Goal: Obtain resource: Download file/media

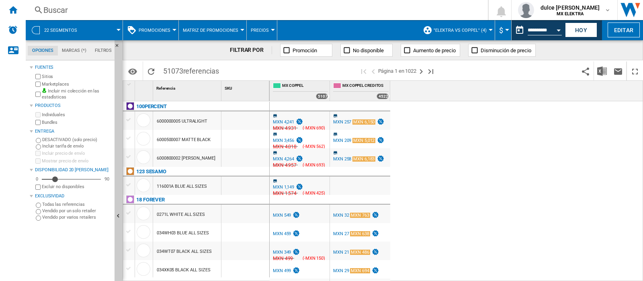
click at [466, 29] on span ""Elektra vs Coppel" (4)" at bounding box center [460, 30] width 53 height 5
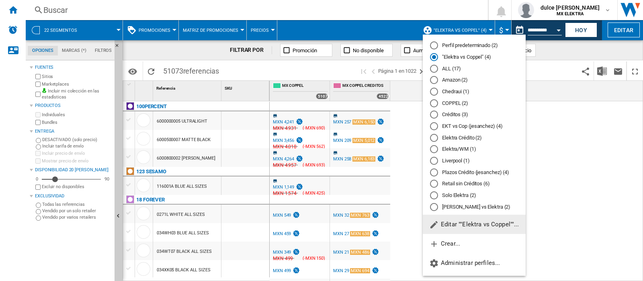
click at [601, 139] on md-backdrop at bounding box center [321, 140] width 643 height 281
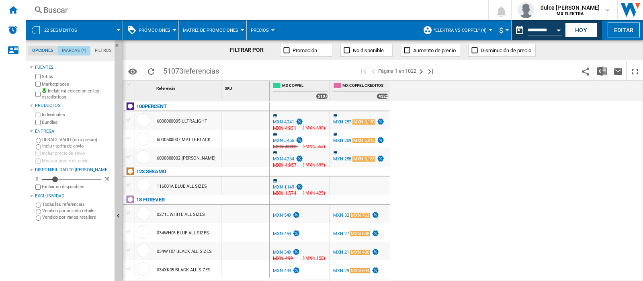
click at [72, 48] on md-tab-item "Marcas (*)" at bounding box center [74, 51] width 33 height 10
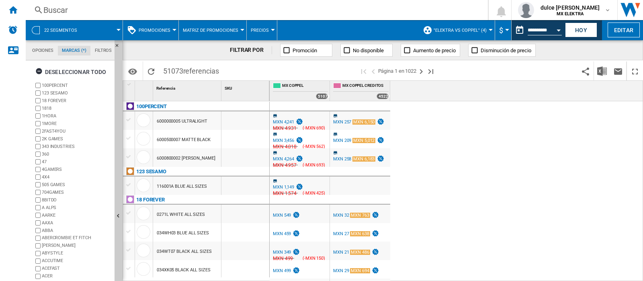
click at [107, 50] on md-tab-item "Filtros" at bounding box center [103, 51] width 26 height 10
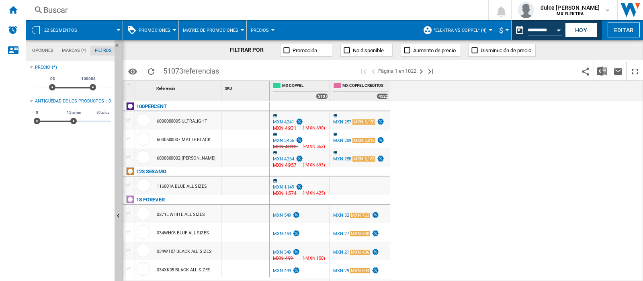
scroll to position [52, 0]
click at [103, 87] on div "* 0$ 10000$ 0$ 10000$ *****" at bounding box center [73, 84] width 78 height 23
drag, startPoint x: 94, startPoint y: 87, endPoint x: 121, endPoint y: 86, distance: 26.9
click at [121, 86] on div "Opciones Marcas (*) Filtros Opciones Marcas (*) Filtros [PERSON_NAME] Sitios Ma…" at bounding box center [74, 160] width 97 height 241
click at [105, 87] on input "*****" at bounding box center [104, 84] width 13 height 8
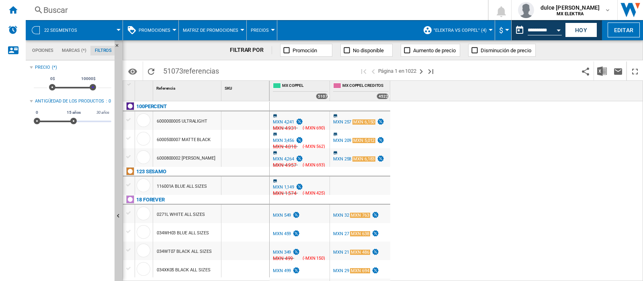
drag, startPoint x: 94, startPoint y: 88, endPoint x: 106, endPoint y: 88, distance: 12.1
click at [106, 88] on div "* 0$ 10000$ 0$ 10000$ *****" at bounding box center [73, 84] width 78 height 23
click at [73, 50] on md-tab-item "Marcas (*)" at bounding box center [74, 51] width 33 height 10
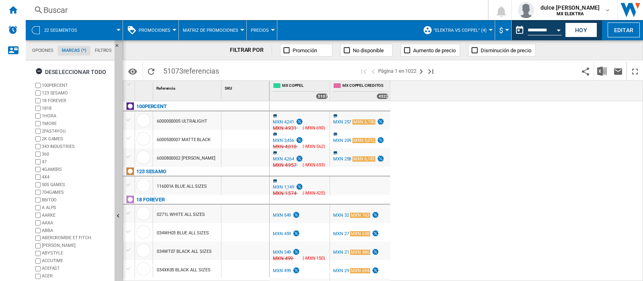
click at [107, 35] on span at bounding box center [103, 30] width 30 height 20
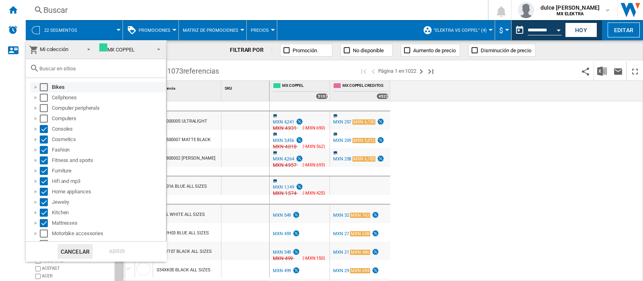
click at [46, 87] on div "Select" at bounding box center [44, 87] width 8 height 8
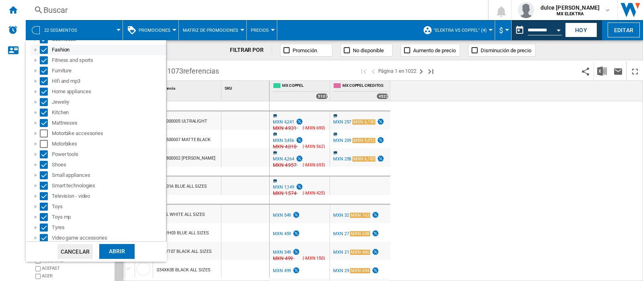
scroll to position [123, 0]
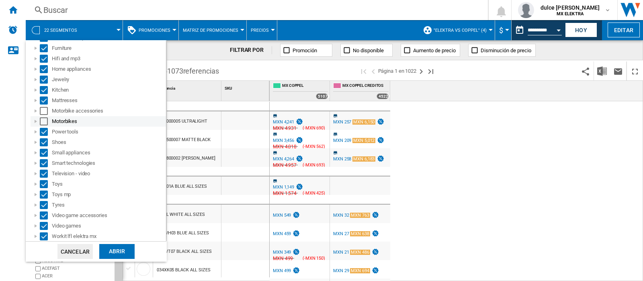
drag, startPoint x: 44, startPoint y: 113, endPoint x: 44, endPoint y: 120, distance: 7.2
click at [44, 113] on div "Select" at bounding box center [44, 111] width 8 height 8
click at [42, 123] on div "Select" at bounding box center [44, 121] width 8 height 8
click at [43, 97] on div "Select" at bounding box center [44, 100] width 8 height 8
click at [44, 141] on div "Select" at bounding box center [44, 142] width 8 height 8
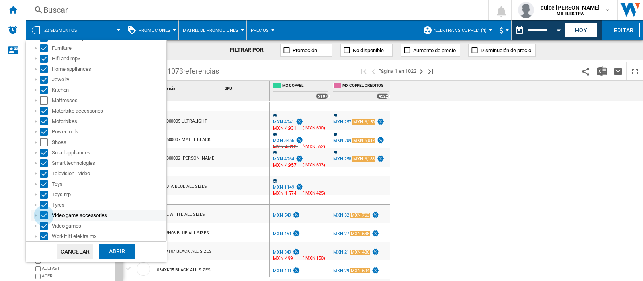
click at [45, 215] on div "Select" at bounding box center [44, 215] width 8 height 8
click at [43, 228] on div "Select" at bounding box center [44, 226] width 8 height 8
click at [41, 193] on div "Select" at bounding box center [44, 194] width 8 height 8
click at [44, 182] on div "Select" at bounding box center [44, 184] width 8 height 8
click at [45, 173] on div "Select" at bounding box center [44, 174] width 8 height 8
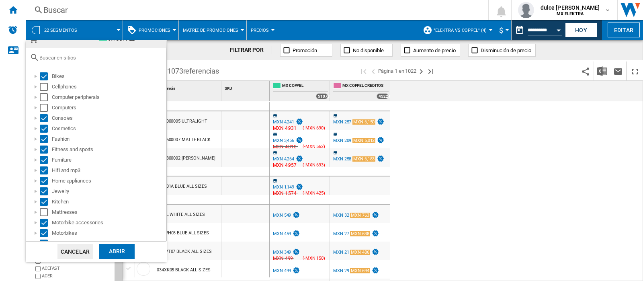
scroll to position [0, 0]
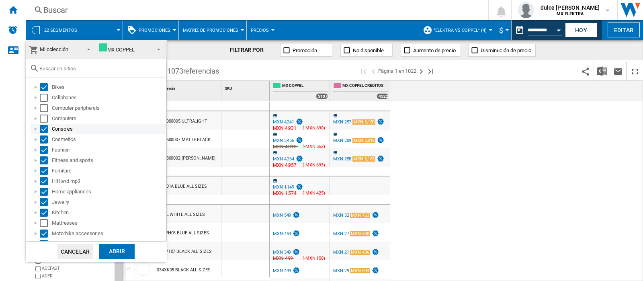
drag, startPoint x: 43, startPoint y: 126, endPoint x: 49, endPoint y: 131, distance: 8.3
click at [43, 126] on div "Select" at bounding box center [44, 129] width 8 height 8
click at [45, 139] on div "Select" at bounding box center [44, 139] width 8 height 8
click at [44, 147] on div "Select" at bounding box center [44, 150] width 8 height 8
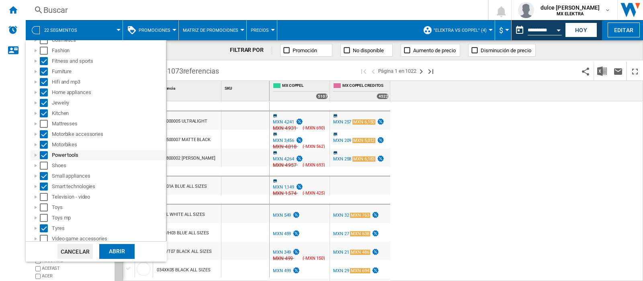
scroll to position [100, 0]
click at [45, 82] on div "Select" at bounding box center [44, 81] width 8 height 8
click at [45, 92] on div "Select" at bounding box center [44, 92] width 8 height 8
click at [43, 92] on div "Select" at bounding box center [44, 92] width 8 height 8
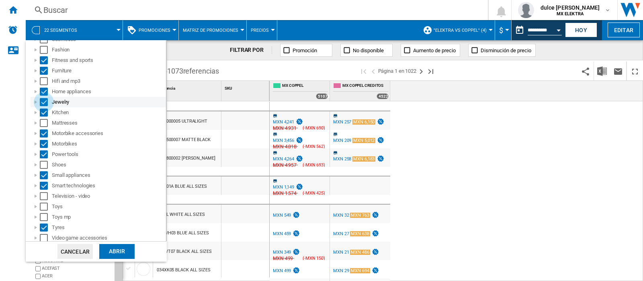
click at [45, 101] on div "Select" at bounding box center [44, 102] width 8 height 8
click at [117, 248] on div "Abrir" at bounding box center [116, 251] width 35 height 15
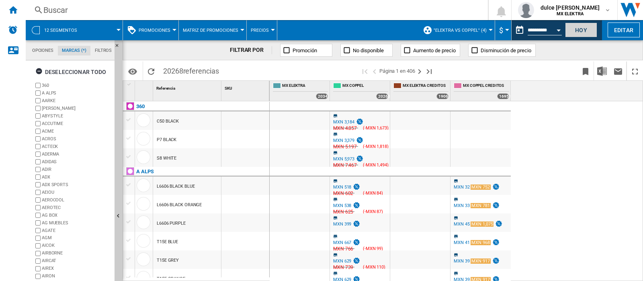
click at [582, 29] on button "Hoy" at bounding box center [581, 30] width 32 height 15
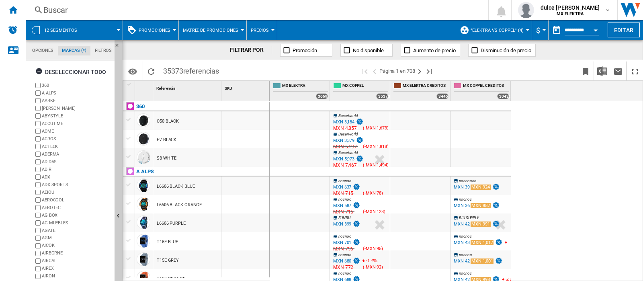
click at [595, 29] on div "Open calendar" at bounding box center [595, 30] width 4 height 2
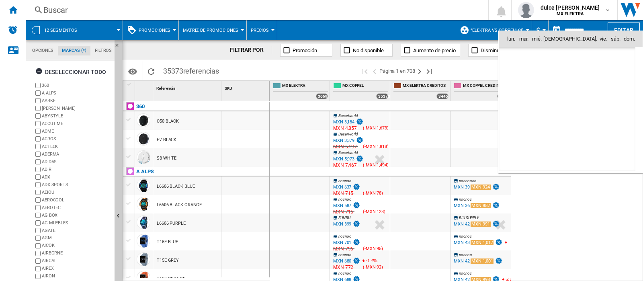
scroll to position [3833, 0]
click at [585, 91] on span "15" at bounding box center [584, 91] width 17 height 17
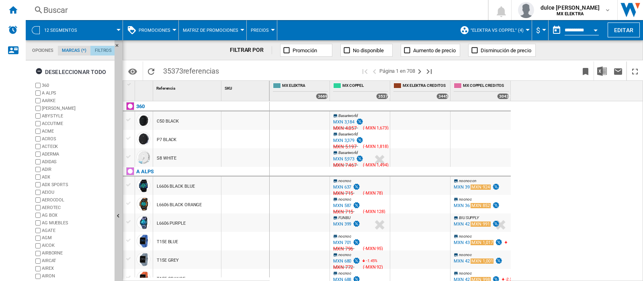
click at [98, 49] on md-tab-item "Filtros" at bounding box center [103, 51] width 26 height 10
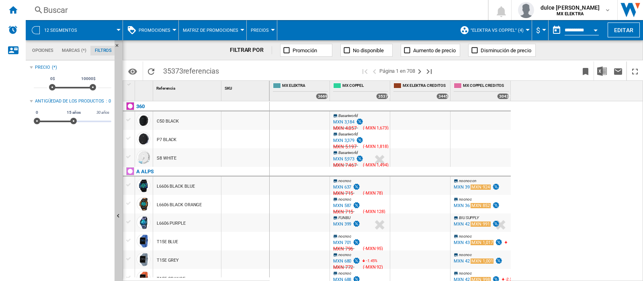
click at [44, 51] on md-tab-item "Opciones" at bounding box center [43, 51] width 30 height 10
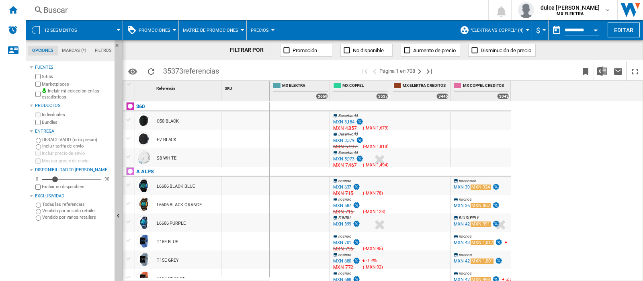
scroll to position [9, 0]
click at [92, 25] on span at bounding box center [103, 30] width 30 height 20
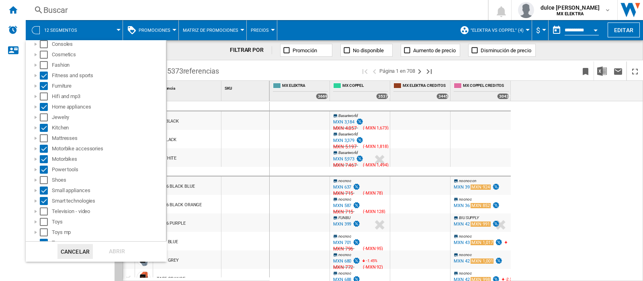
scroll to position [123, 0]
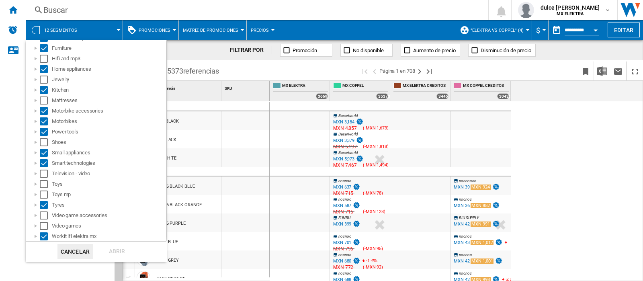
click at [574, 125] on md-backdrop at bounding box center [321, 140] width 643 height 281
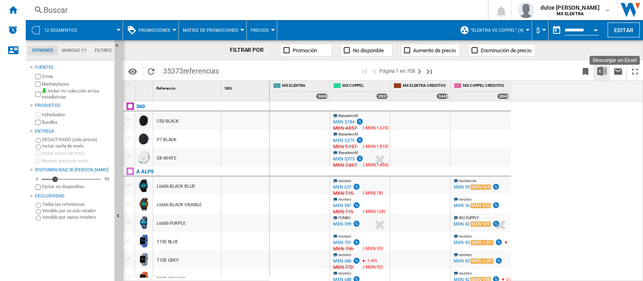
click at [599, 70] on img "Descargar en Excel" at bounding box center [602, 71] width 10 height 10
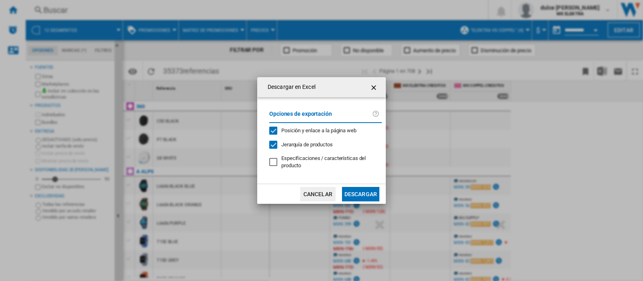
click at [361, 191] on button "Descargar" at bounding box center [360, 194] width 37 height 14
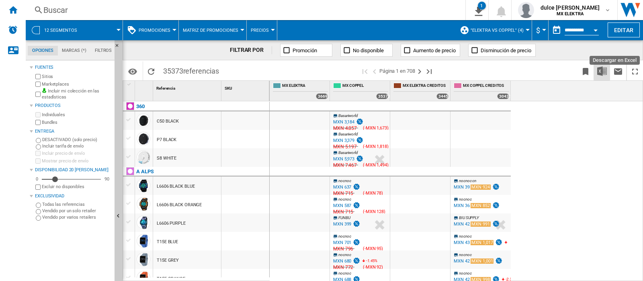
click at [601, 70] on img "Descargar en Excel" at bounding box center [602, 71] width 10 height 10
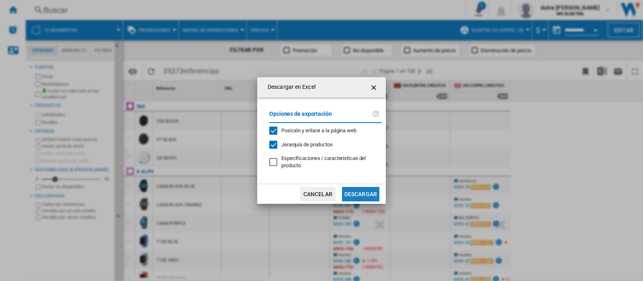
click at [356, 192] on button "Descargar" at bounding box center [360, 194] width 37 height 14
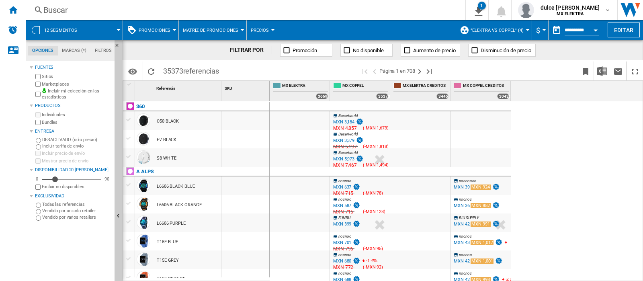
scroll to position [0, 0]
click at [82, 31] on button "12 segmentos" at bounding box center [64, 30] width 41 height 20
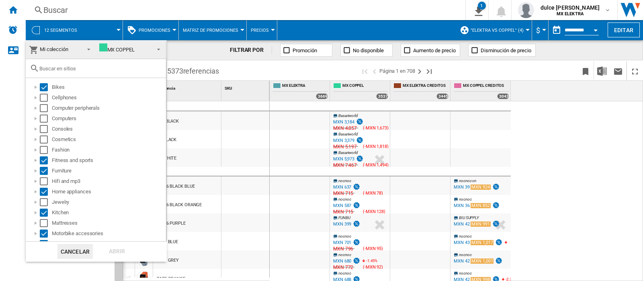
click at [588, 174] on md-backdrop at bounding box center [321, 140] width 643 height 281
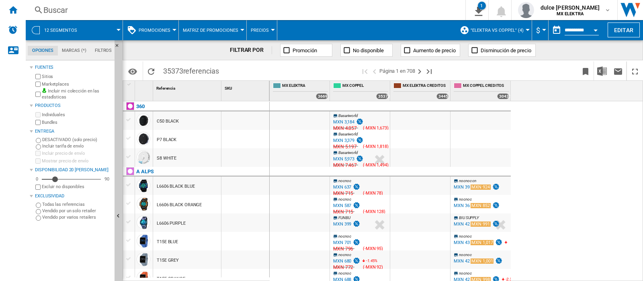
click at [115, 29] on span at bounding box center [103, 30] width 30 height 20
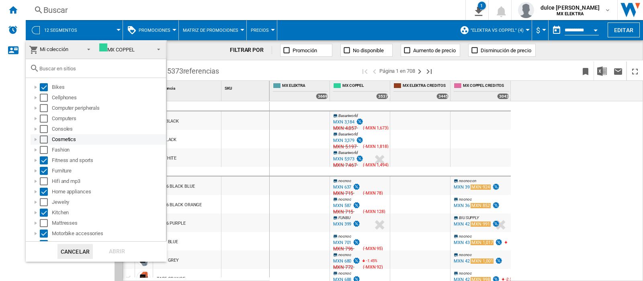
click at [45, 139] on div "Select" at bounding box center [44, 139] width 8 height 8
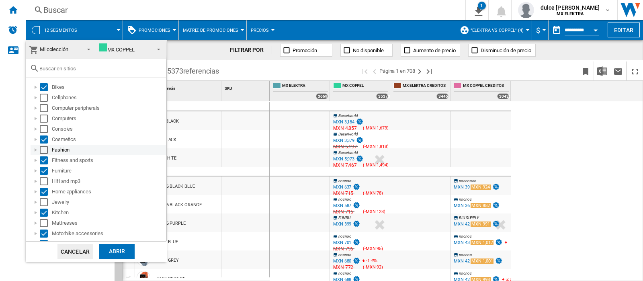
click at [43, 151] on div "Select" at bounding box center [44, 150] width 8 height 8
click at [41, 97] on div "Select" at bounding box center [44, 98] width 8 height 8
click at [44, 110] on div "Select" at bounding box center [44, 108] width 8 height 8
click at [44, 120] on div "Select" at bounding box center [44, 119] width 8 height 8
click at [43, 126] on div "Select" at bounding box center [44, 129] width 8 height 8
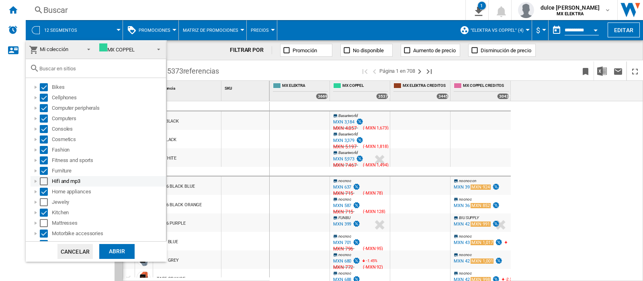
scroll to position [50, 0]
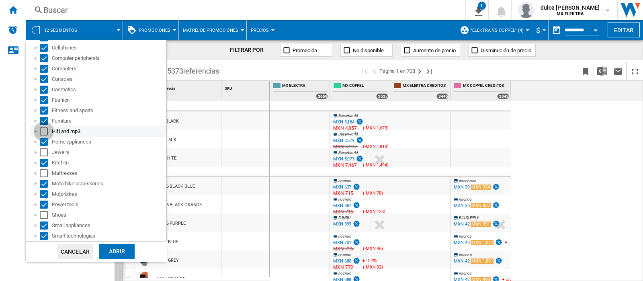
click at [44, 134] on div "Select" at bounding box center [44, 131] width 8 height 8
click at [44, 153] on div "Select" at bounding box center [44, 152] width 8 height 8
click at [43, 174] on div "Select" at bounding box center [44, 173] width 8 height 8
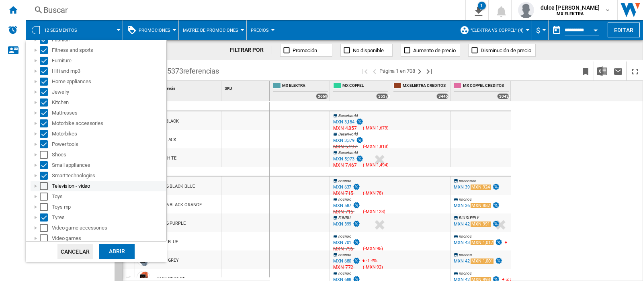
scroll to position [123, 0]
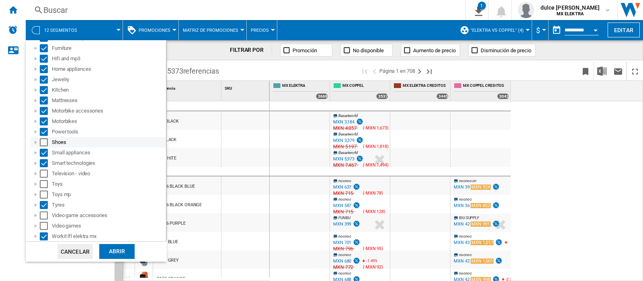
click at [41, 141] on div "Select" at bounding box center [44, 142] width 8 height 8
click at [44, 172] on div "Select" at bounding box center [44, 174] width 8 height 8
click at [44, 183] on div "Select" at bounding box center [44, 184] width 8 height 8
click at [43, 192] on div "Select" at bounding box center [44, 194] width 8 height 8
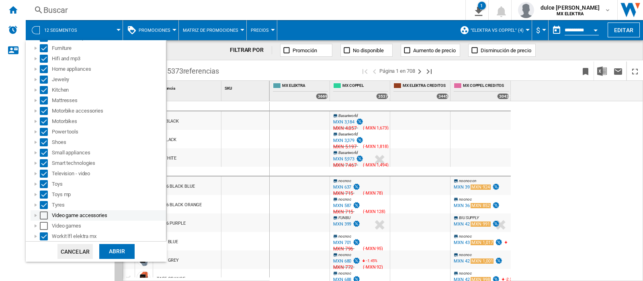
click at [43, 216] on div "Select" at bounding box center [44, 215] width 8 height 8
click at [42, 223] on div "Select" at bounding box center [44, 226] width 8 height 8
click at [121, 250] on div "Abrir" at bounding box center [116, 251] width 35 height 15
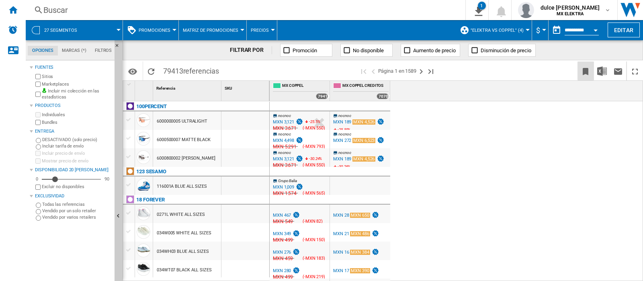
click at [584, 73] on ng-md-icon "Marcar este reporte" at bounding box center [586, 72] width 10 height 10
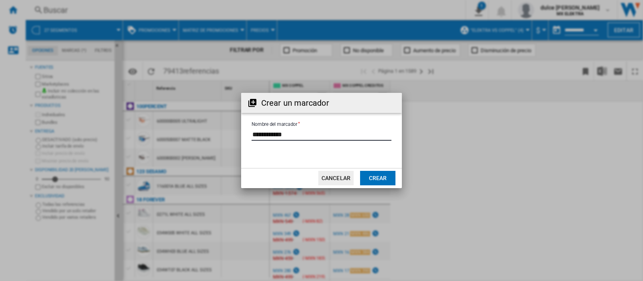
drag, startPoint x: 323, startPoint y: 135, endPoint x: 209, endPoint y: 133, distance: 113.7
click at [209, 133] on div "Crear un marcador Nombre del marcador Cancelar Crear" at bounding box center [321, 140] width 643 height 281
type input "*"
type input "**********"
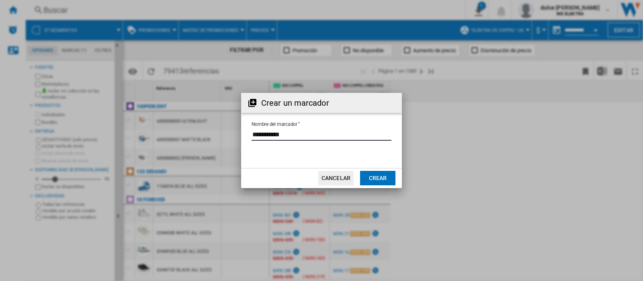
click at [385, 174] on button "Crear" at bounding box center [377, 178] width 35 height 14
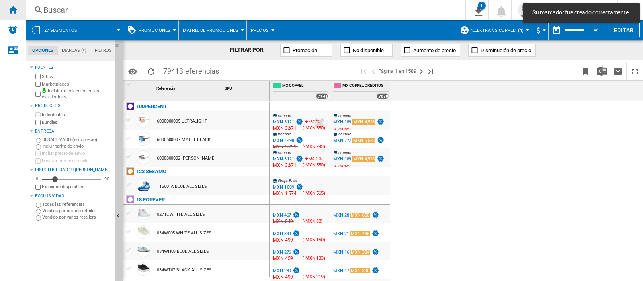
click at [17, 10] on ng-md-icon "Inicio" at bounding box center [13, 10] width 10 height 10
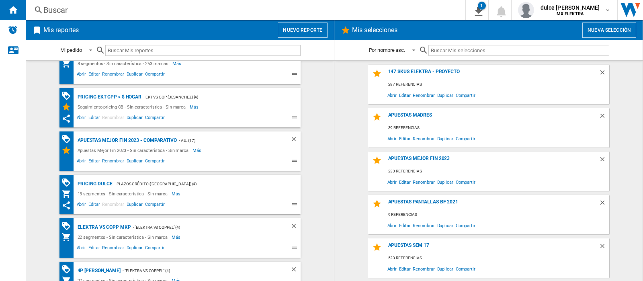
scroll to position [560, 0]
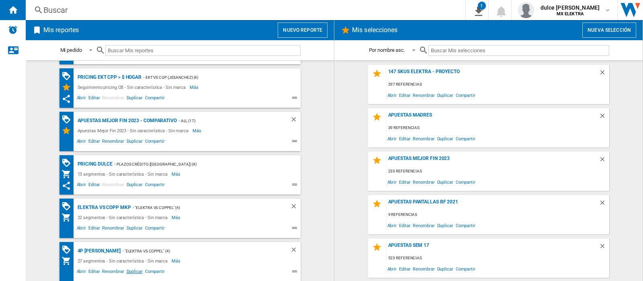
click at [130, 272] on span "Duplicar" at bounding box center [134, 273] width 18 height 10
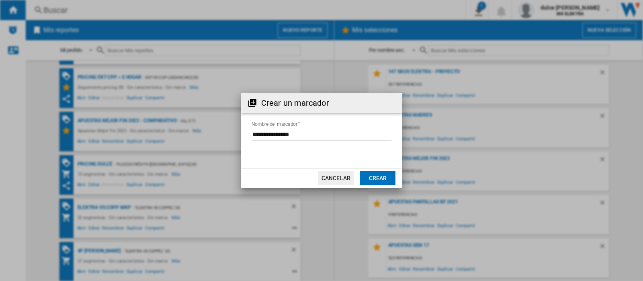
click at [342, 182] on button "Cancelar" at bounding box center [335, 178] width 35 height 14
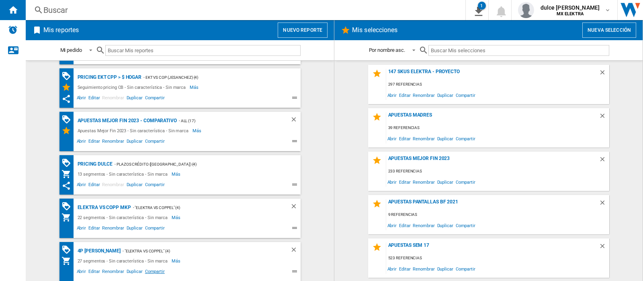
click at [152, 271] on span "Compartir" at bounding box center [155, 273] width 22 height 10
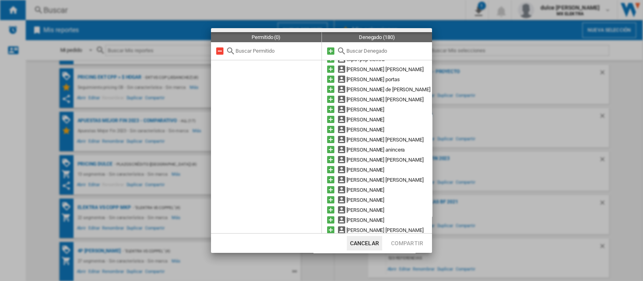
scroll to position [403, 0]
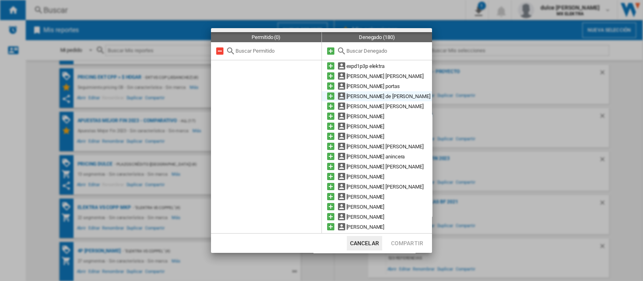
click at [328, 97] on md-icon at bounding box center [331, 96] width 10 height 10
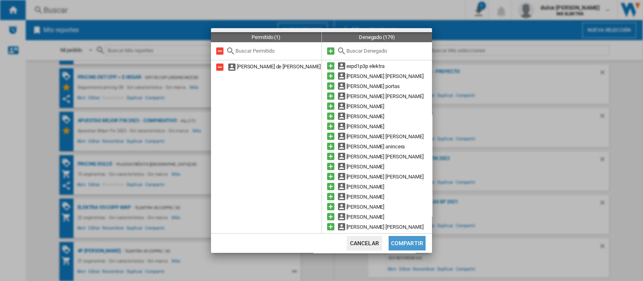
click at [411, 237] on button "Compartir" at bounding box center [407, 243] width 37 height 14
